Goal: Answer question/provide support: Share knowledge or assist other users

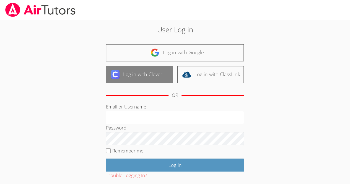
click at [155, 71] on link "Log in with Clever" at bounding box center [139, 74] width 67 height 17
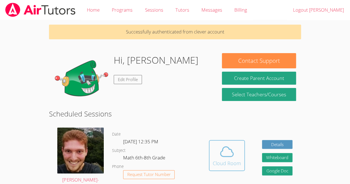
click at [226, 148] on icon at bounding box center [227, 152] width 16 height 16
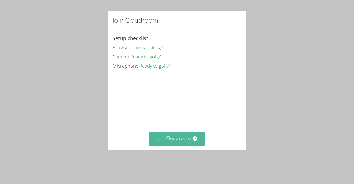
click at [195, 145] on button "Join Cloudroom" at bounding box center [177, 139] width 57 height 14
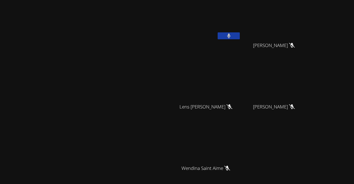
click at [240, 37] on button at bounding box center [229, 35] width 22 height 7
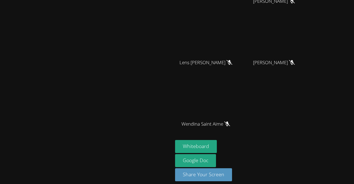
scroll to position [48, 0]
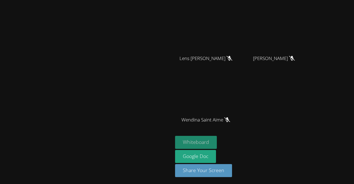
click at [217, 142] on button "Whiteboard" at bounding box center [196, 142] width 42 height 13
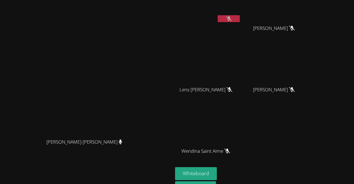
scroll to position [3, 0]
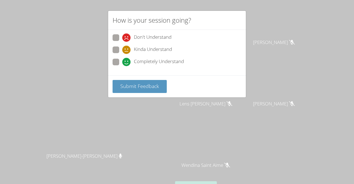
click at [122, 66] on span at bounding box center [122, 66] width 0 height 0
click at [122, 63] on input "Completely Understand" at bounding box center [124, 61] width 5 height 5
radio input "true"
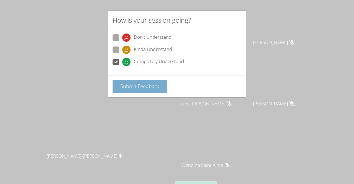
click at [154, 87] on span "Submit Feedback" at bounding box center [139, 86] width 39 height 7
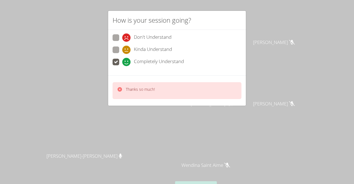
click at [225, 87] on div "Thanks so much!" at bounding box center [177, 90] width 129 height 17
click at [242, 11] on div "How is your session going?" at bounding box center [177, 20] width 138 height 19
click at [247, 14] on div "How is your session going? Don't Understand Kinda Understand Completely Underst…" at bounding box center [177, 92] width 354 height 184
click at [241, 14] on video at bounding box center [208, 17] width 66 height 37
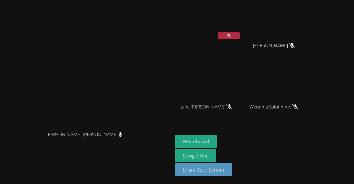
scroll to position [0, 0]
